Goal: Find specific page/section

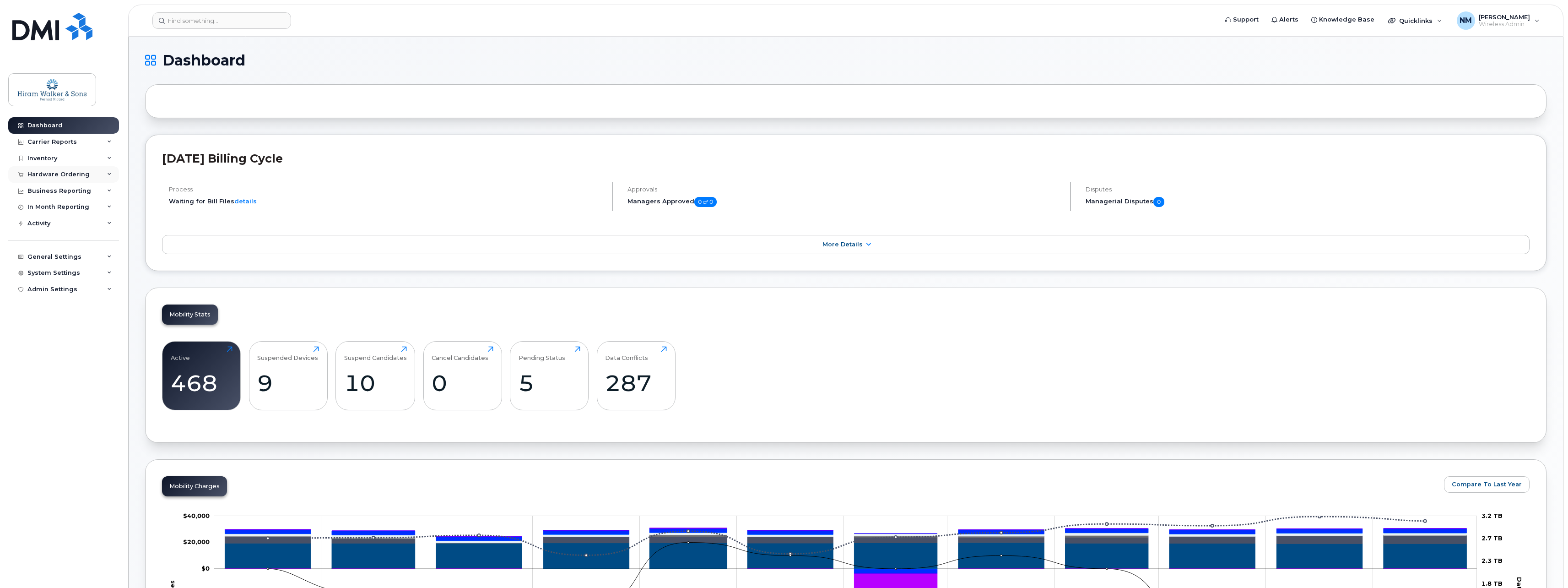
click at [88, 176] on div "Hardware Ordering" at bounding box center [64, 174] width 111 height 16
click at [190, 19] on input at bounding box center [222, 20] width 139 height 16
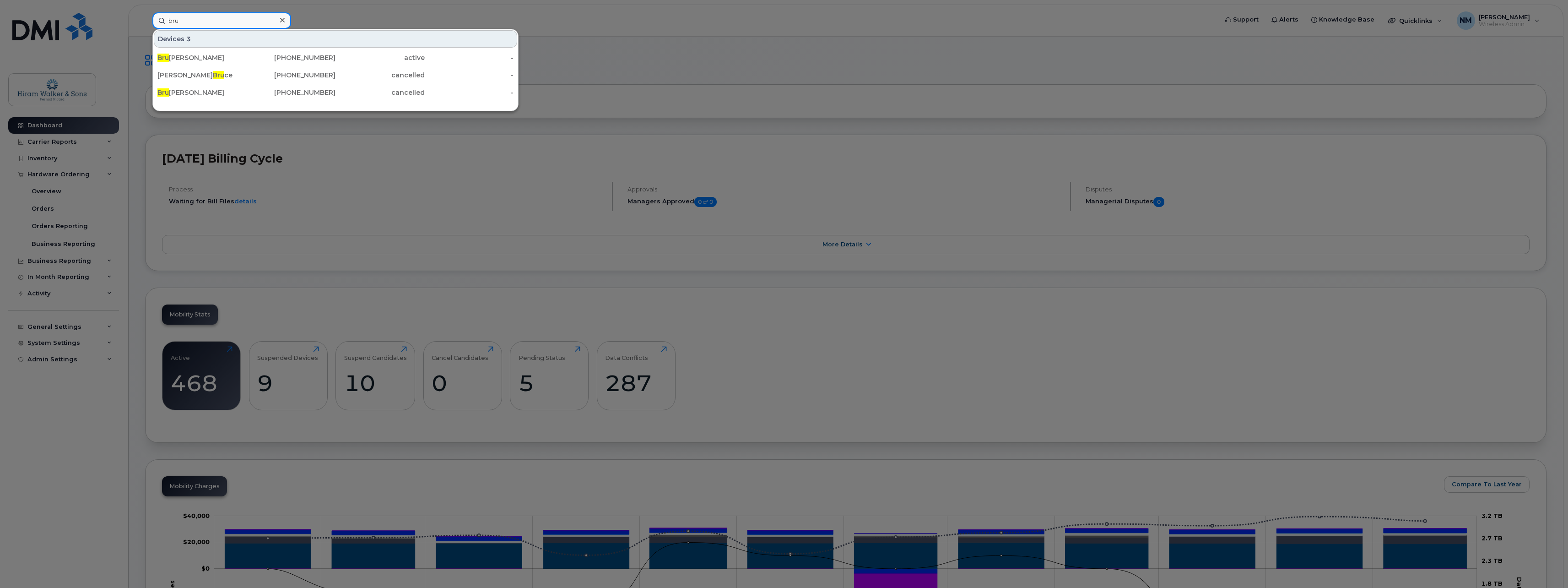
type input "[PERSON_NAME]"
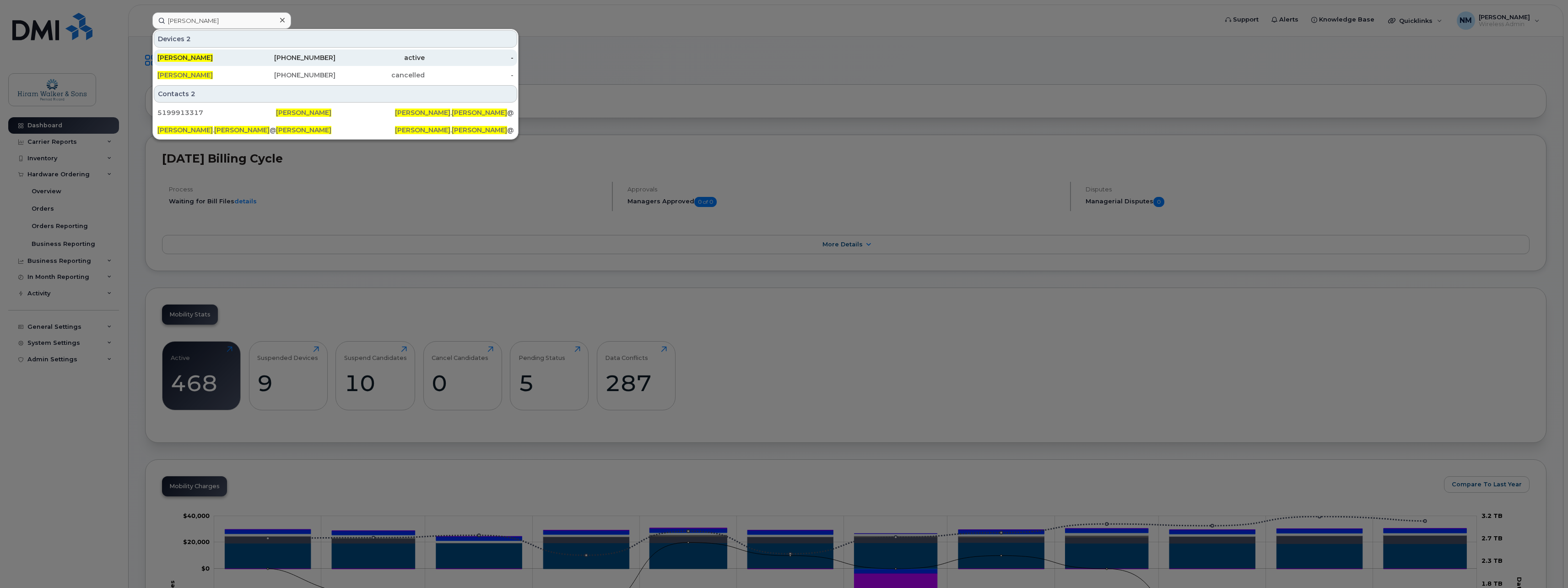
click at [238, 58] on div "[PERSON_NAME]" at bounding box center [202, 57] width 89 height 9
